Goal: Information Seeking & Learning: Learn about a topic

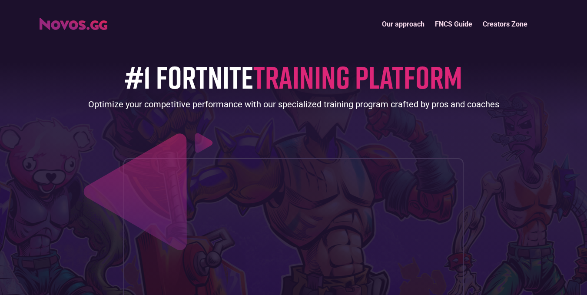
drag, startPoint x: 381, startPoint y: 242, endPoint x: 307, endPoint y: -38, distance: 289.0
click at [103, 26] on img "home" at bounding box center [74, 24] width 68 height 12
click at [513, 28] on link "Creators Zone" at bounding box center [504, 24] width 55 height 19
click at [416, 17] on link "Our approach" at bounding box center [403, 24] width 53 height 19
click at [452, 24] on link "FNCS Guide" at bounding box center [454, 24] width 48 height 19
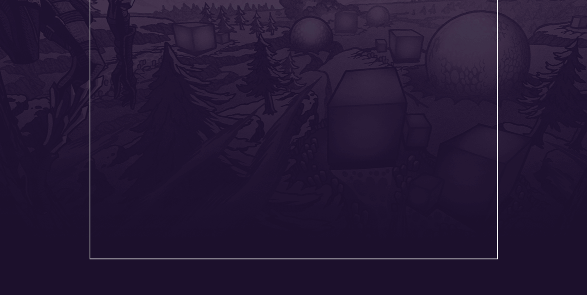
scroll to position [206, 0]
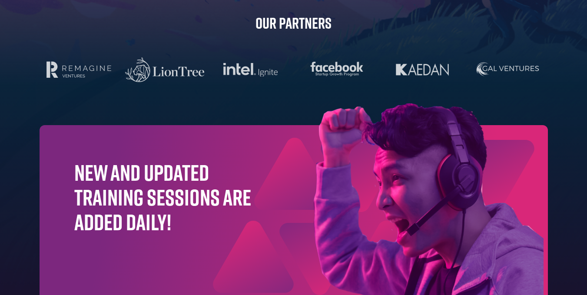
scroll to position [2804, 0]
